Goal: Information Seeking & Learning: Check status

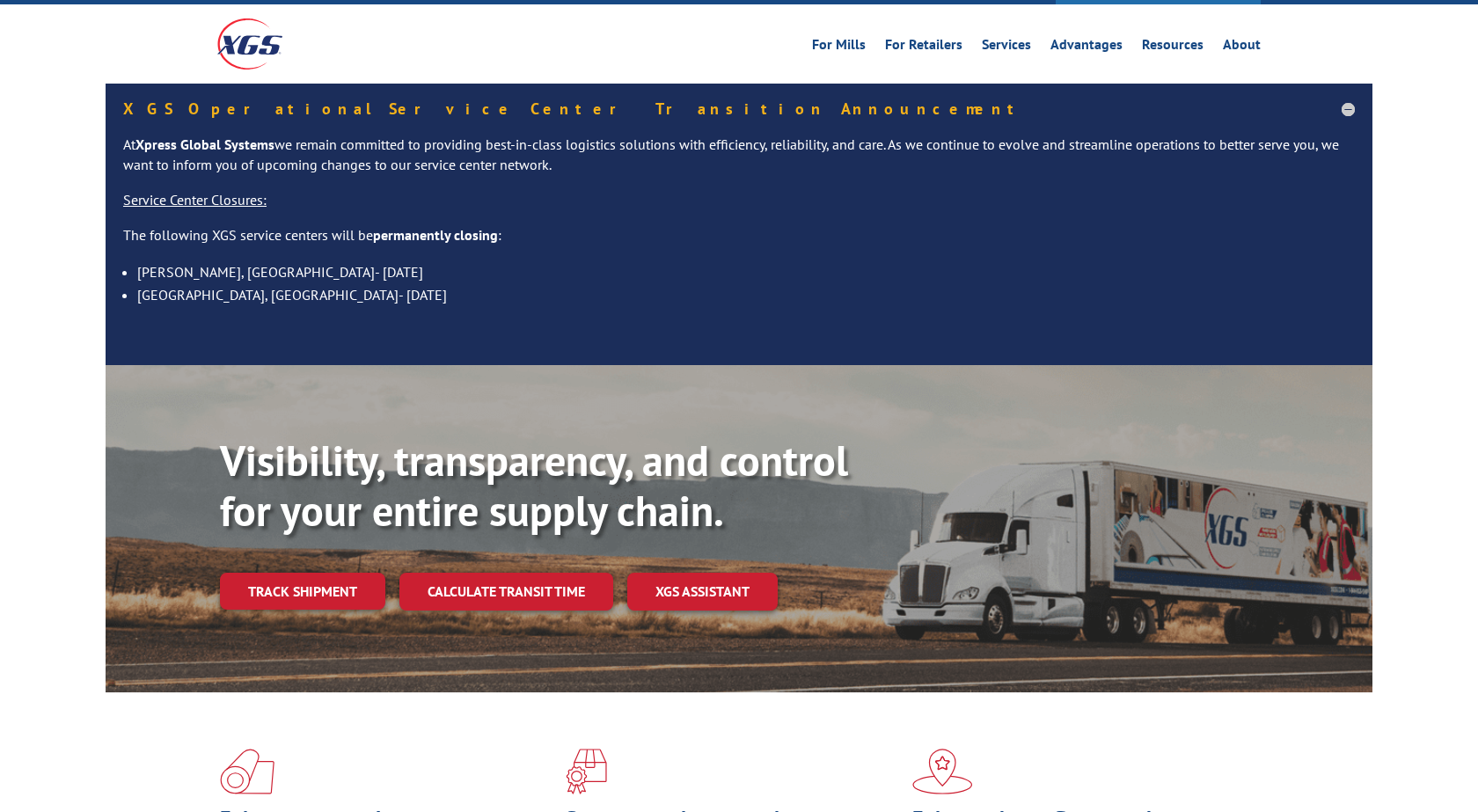
scroll to position [201, 0]
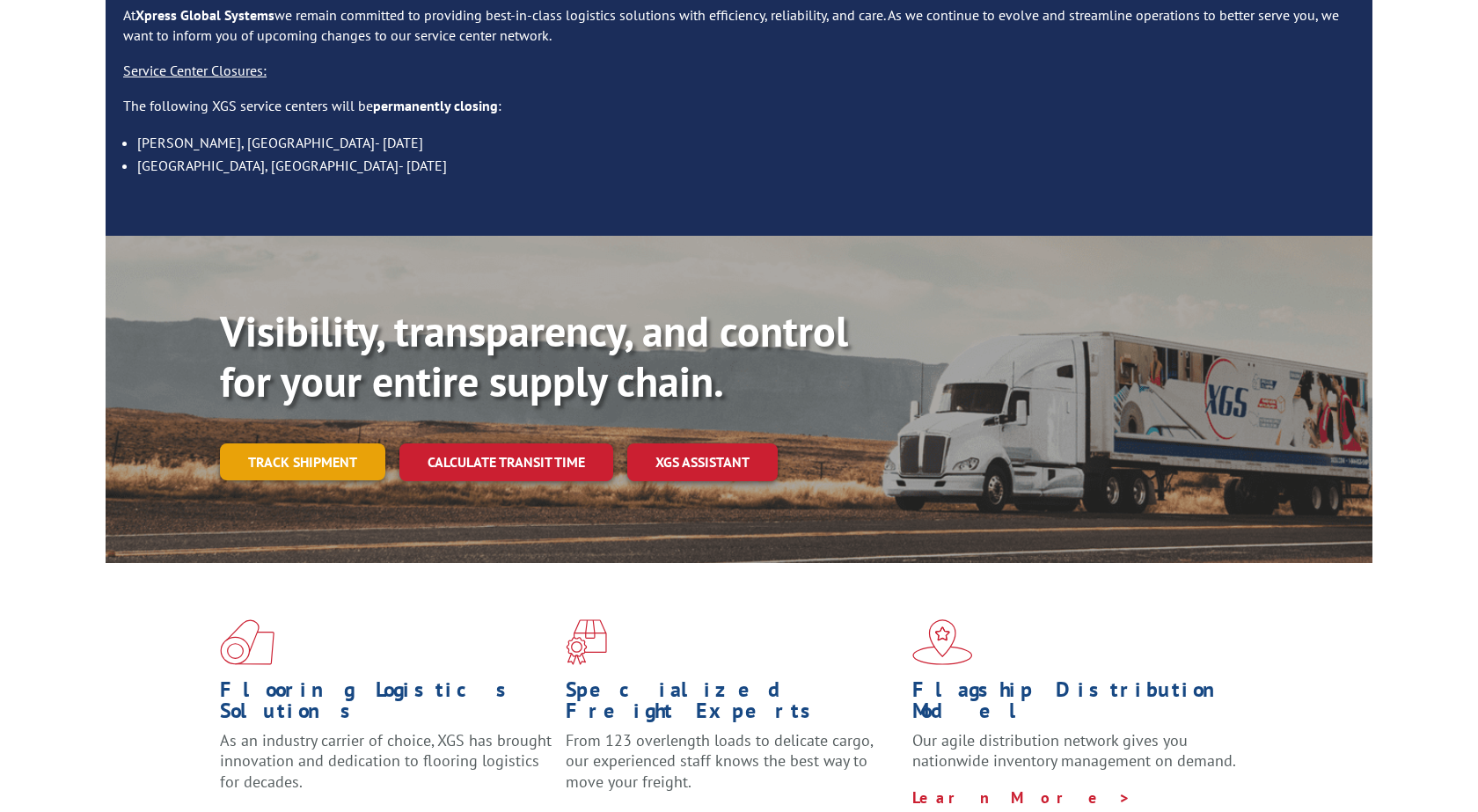
click at [318, 444] on link "Track shipment" at bounding box center [302, 462] width 165 height 37
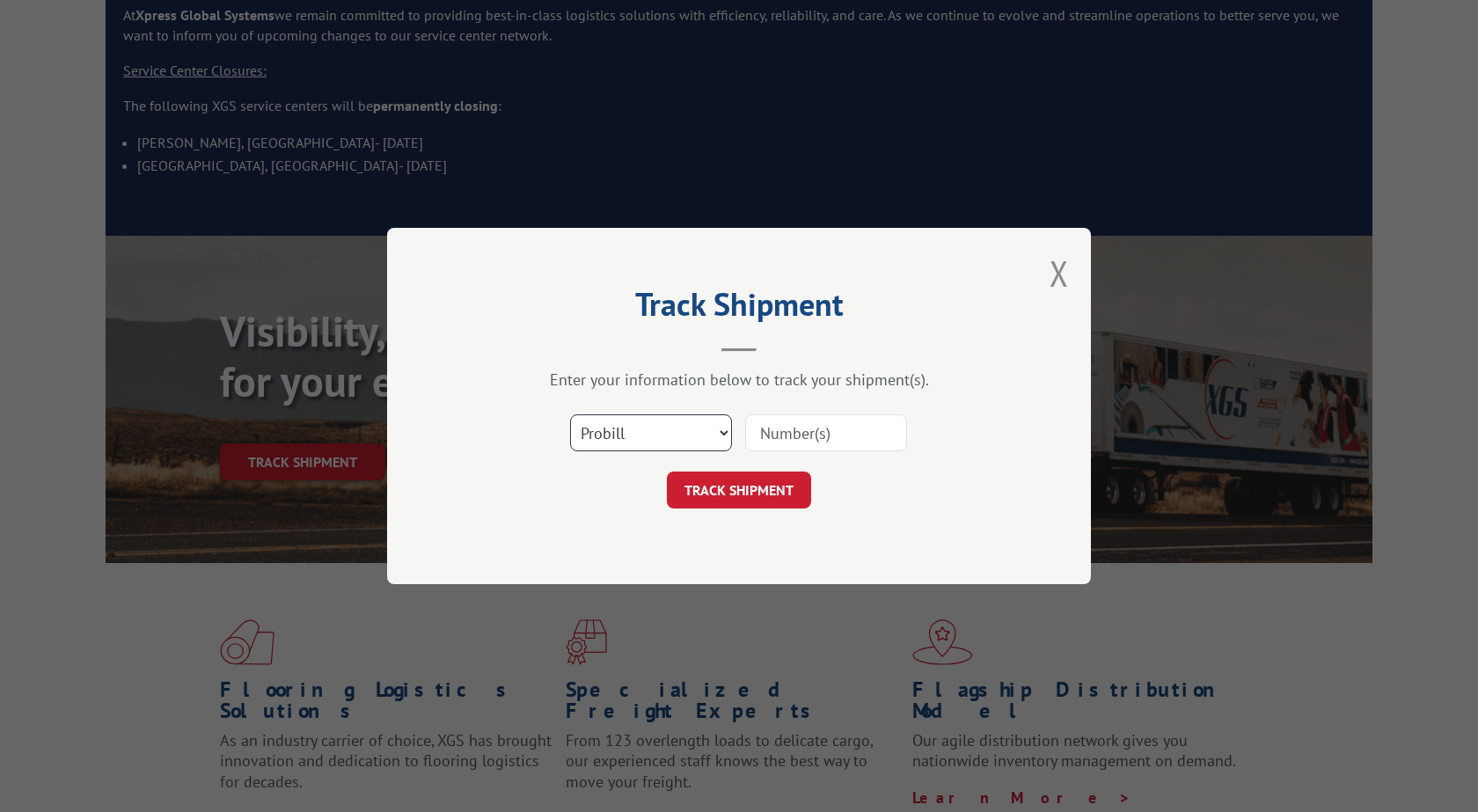
click at [570, 415] on select "Select category... Probill BOL PO" at bounding box center [651, 433] width 162 height 37
select select "po"
click option "PO" at bounding box center [0, 0] width 0 height 0
click at [784, 424] on input at bounding box center [827, 433] width 162 height 37
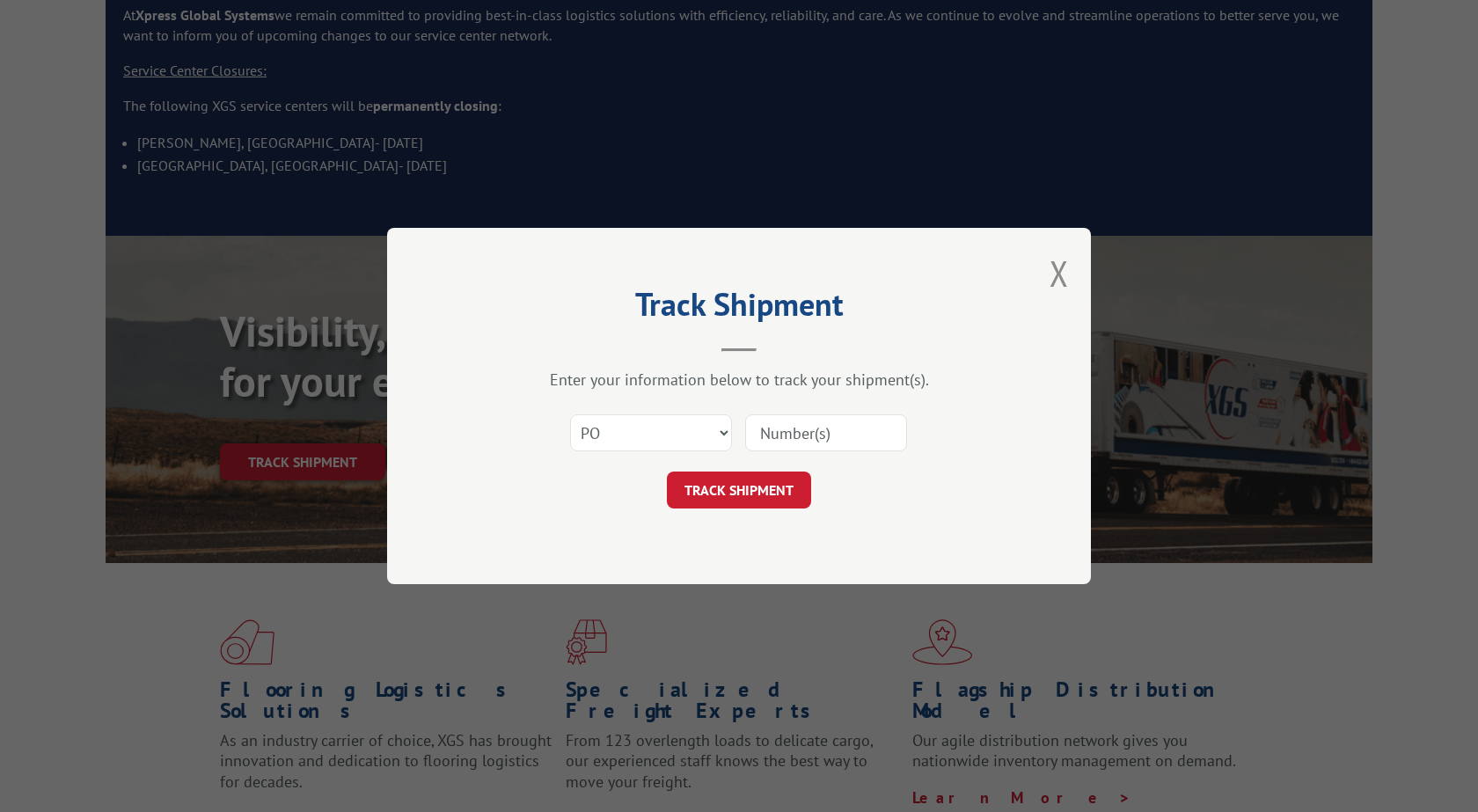
click at [784, 424] on input at bounding box center [827, 433] width 162 height 37
click at [839, 411] on div "Select category... Probill BOL PO" at bounding box center [739, 433] width 528 height 58
click at [839, 424] on input at bounding box center [827, 433] width 162 height 37
click at [843, 427] on input at bounding box center [827, 433] width 162 height 37
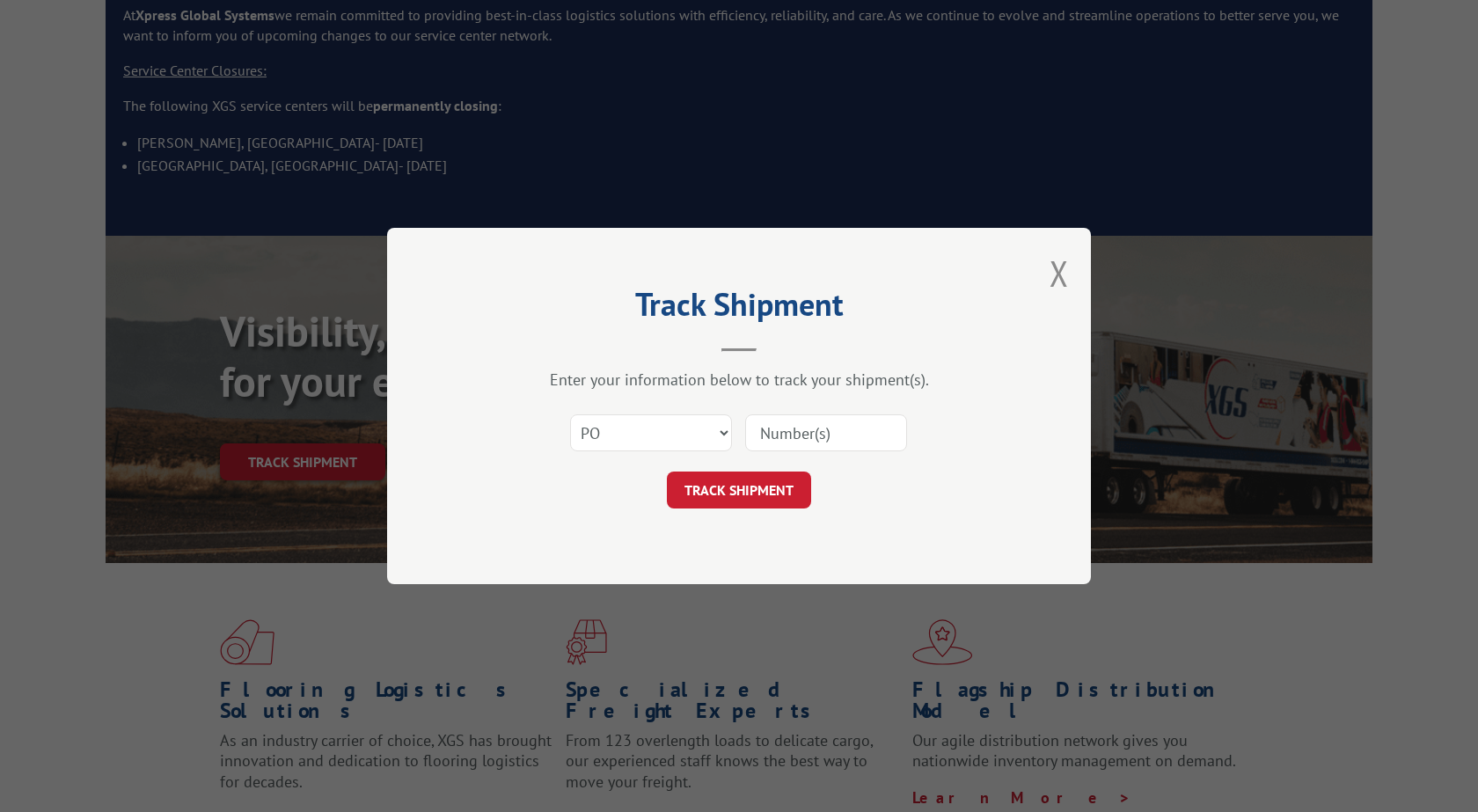
click at [843, 428] on input at bounding box center [827, 433] width 162 height 37
paste input "294423147"
type input "294423147"
click button "TRACK SHIPMENT" at bounding box center [739, 490] width 145 height 37
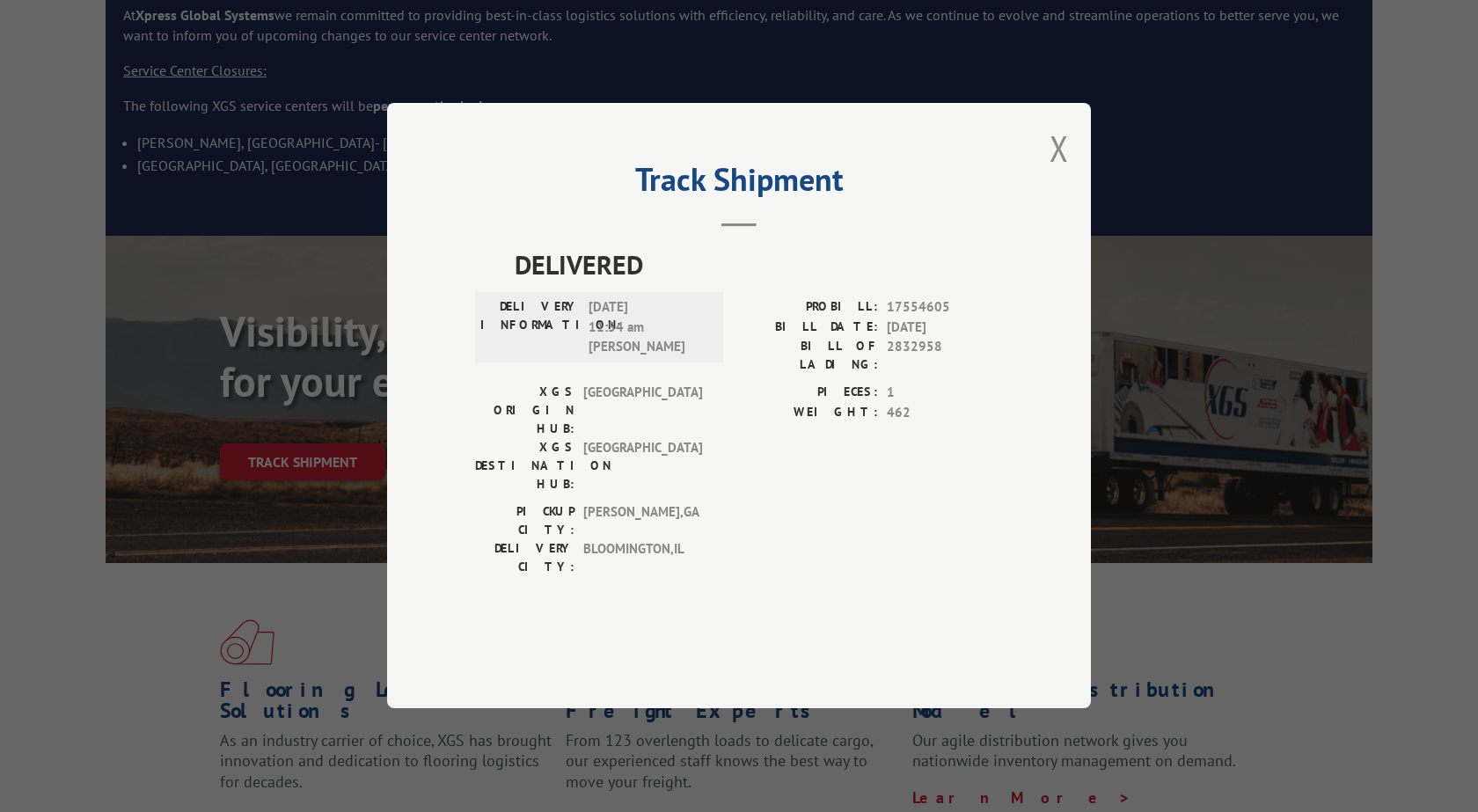
click at [1070, 199] on div "Track Shipment DELIVERED DELIVERY INFORMATION: [DATE] 11:54 am [PERSON_NAME]: 1…" at bounding box center [739, 406] width 704 height 606
